Goal: Task Accomplishment & Management: Manage account settings

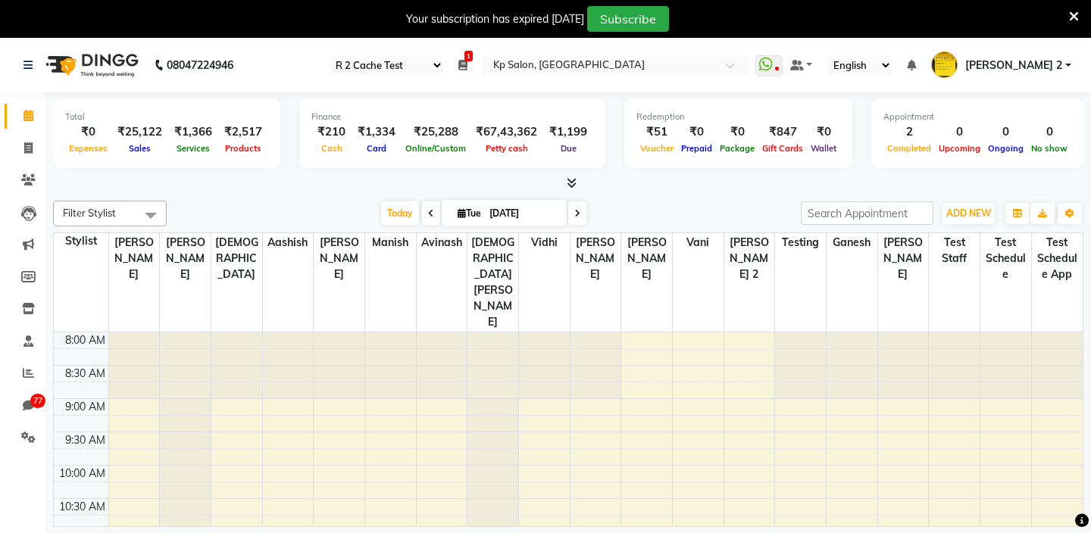
select select "24"
select select "en"
click at [603, 68] on input "text" at bounding box center [600, 66] width 220 height 15
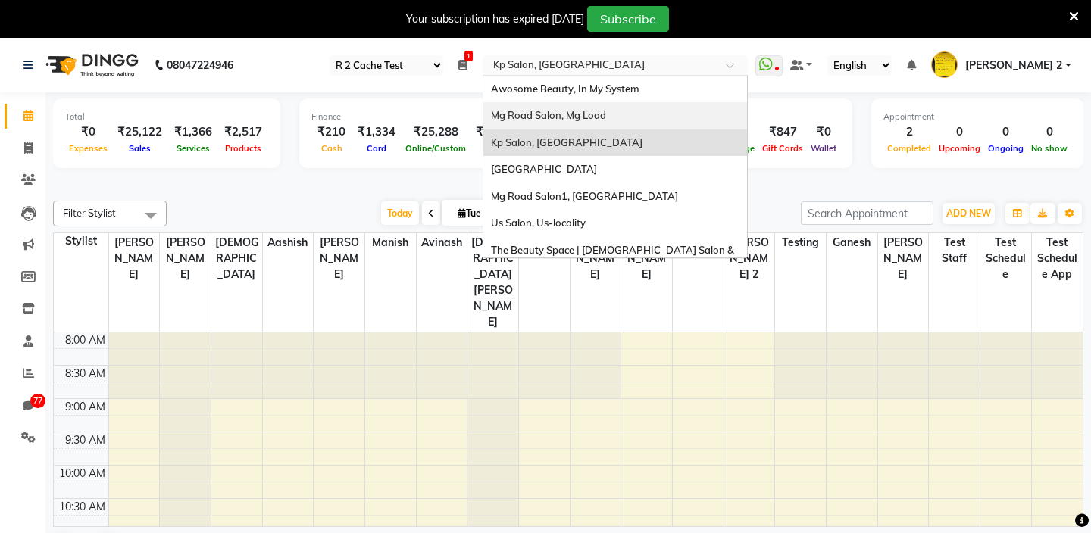
click at [572, 118] on span "Mg Road Salon, Mg Load" at bounding box center [548, 115] width 115 height 12
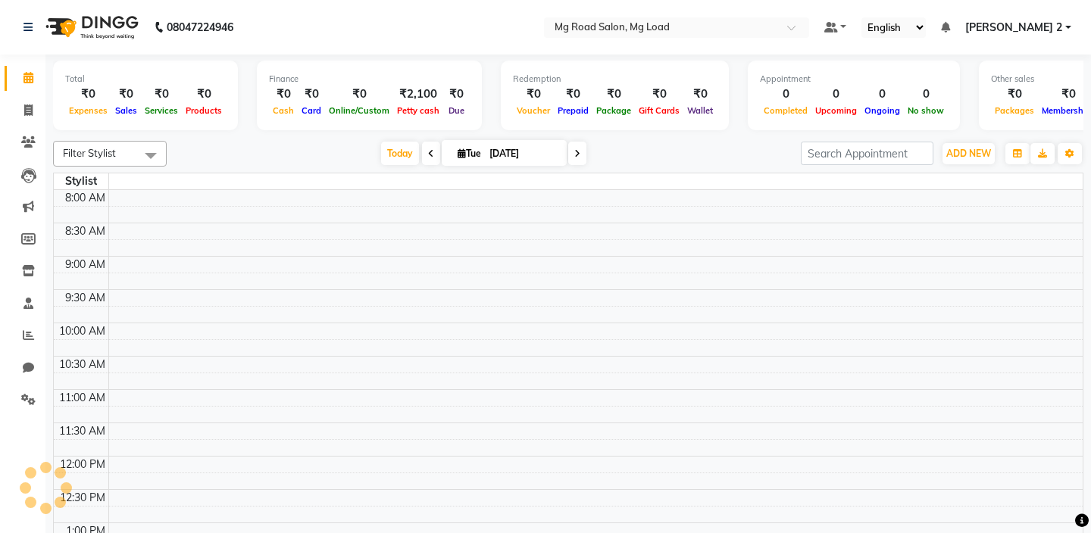
select select "en"
click at [26, 272] on icon at bounding box center [28, 270] width 13 height 11
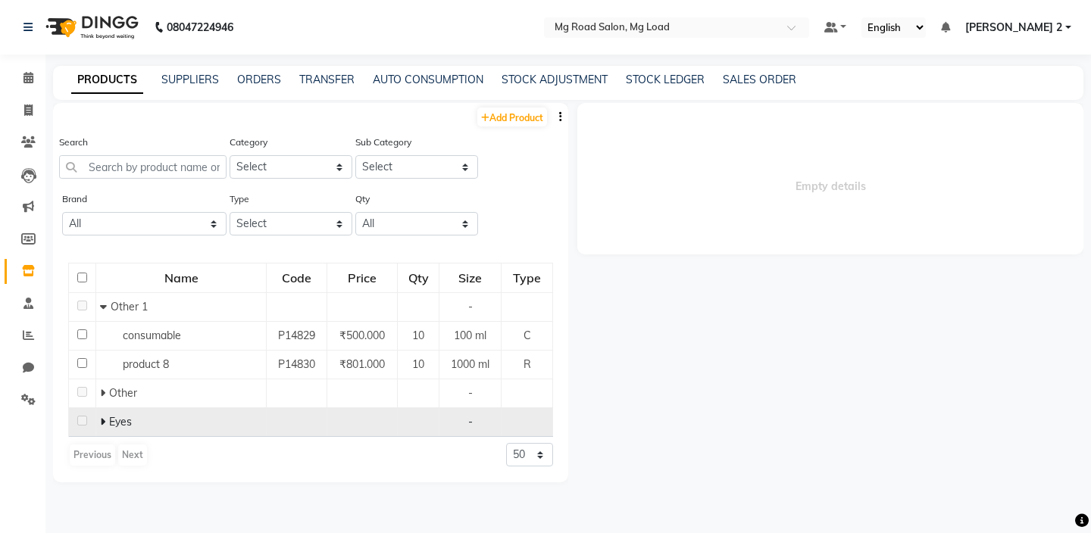
click at [117, 421] on span "Eyes" at bounding box center [120, 422] width 23 height 14
click at [102, 418] on icon at bounding box center [102, 422] width 5 height 11
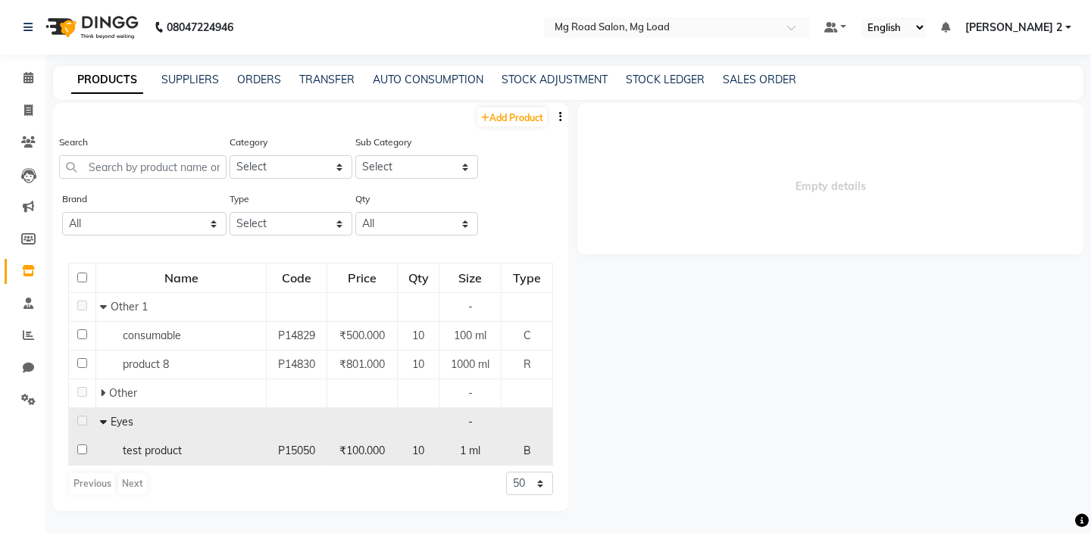
click at [167, 454] on span "test product" at bounding box center [152, 451] width 59 height 14
select select
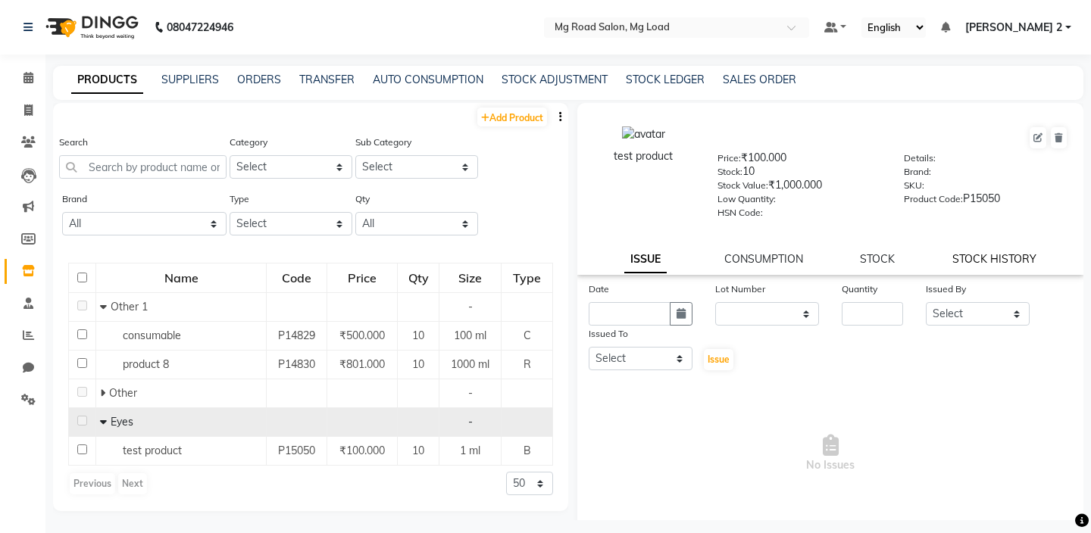
click at [969, 261] on link "STOCK HISTORY" at bounding box center [994, 259] width 84 height 14
select select "all"
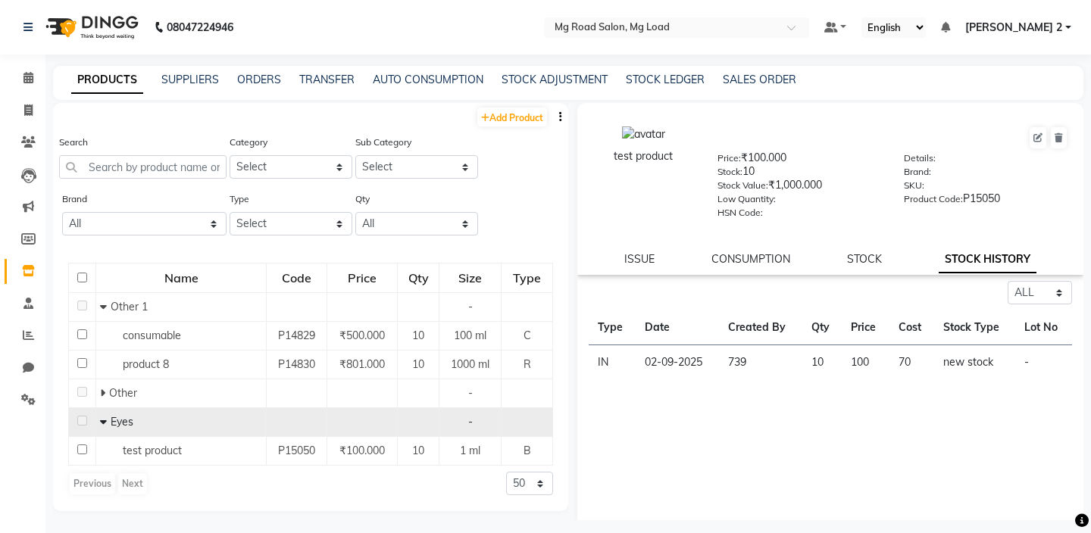
click at [737, 364] on td "739" at bounding box center [760, 363] width 83 height 35
click at [794, 387] on div "Select ALL IN OUT Type Date Created By Qty Price Cost Stock Type Lot No IN [DAT…" at bounding box center [830, 432] width 506 height 303
click at [1008, 37] on nav "08047224946 Select Location × Mg Road Salon, Mg Load Default Panel My Panel ENG…" at bounding box center [545, 27] width 1091 height 55
click at [1009, 30] on span "[PERSON_NAME] 2" at bounding box center [1013, 28] width 97 height 16
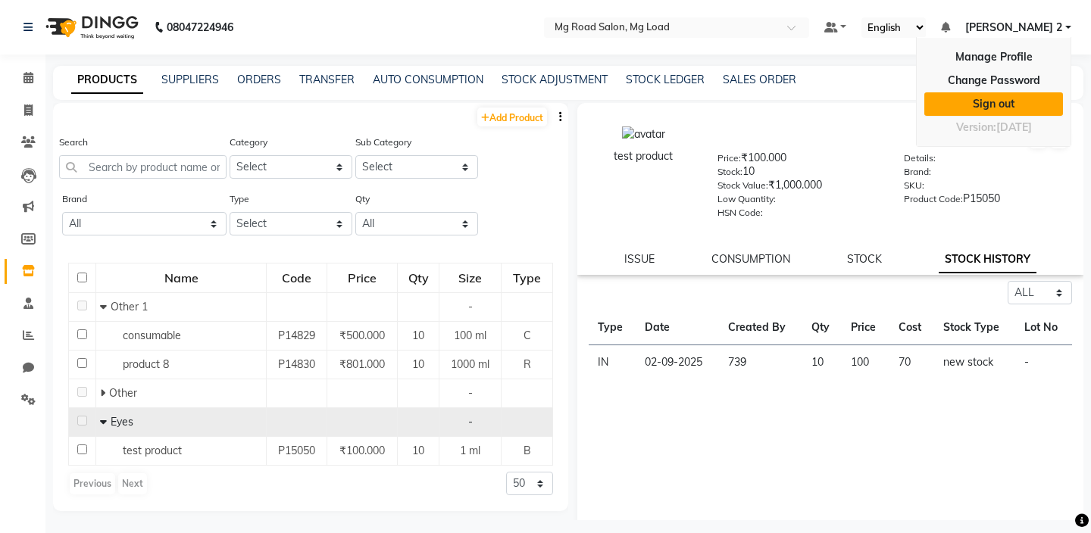
click at [989, 102] on link "Sign out" at bounding box center [993, 103] width 139 height 23
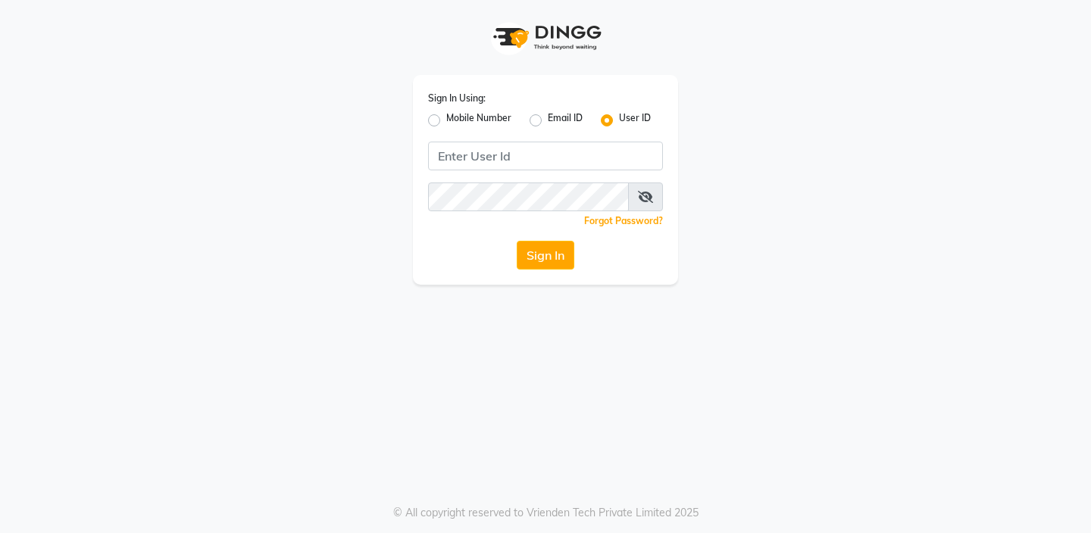
click at [446, 124] on label "Mobile Number" at bounding box center [478, 120] width 65 height 18
click at [446, 121] on input "Mobile Number" at bounding box center [451, 116] width 10 height 10
radio input "true"
radio input "false"
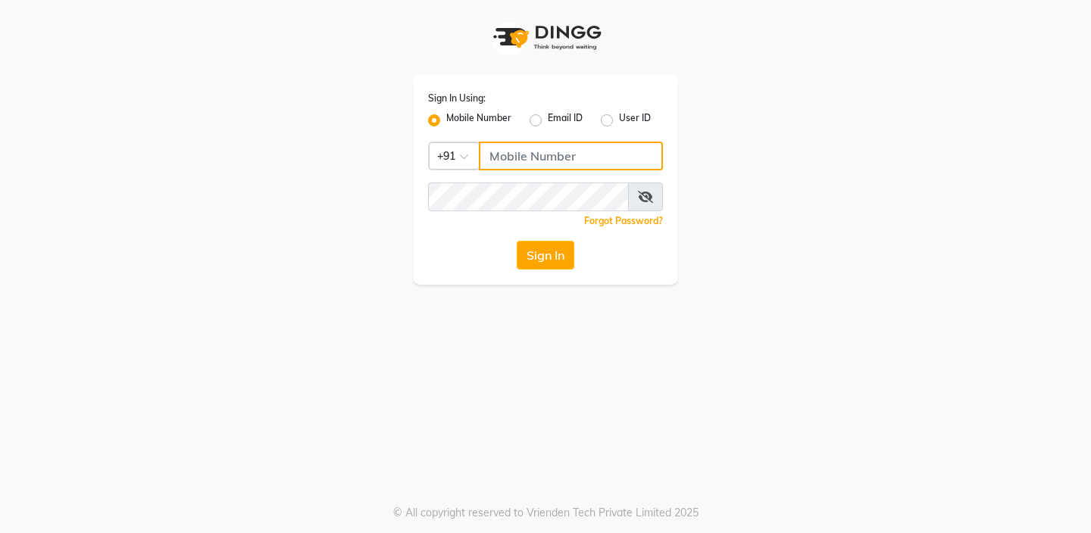
click at [519, 151] on input "Username" at bounding box center [571, 156] width 184 height 29
type input "7972279493"
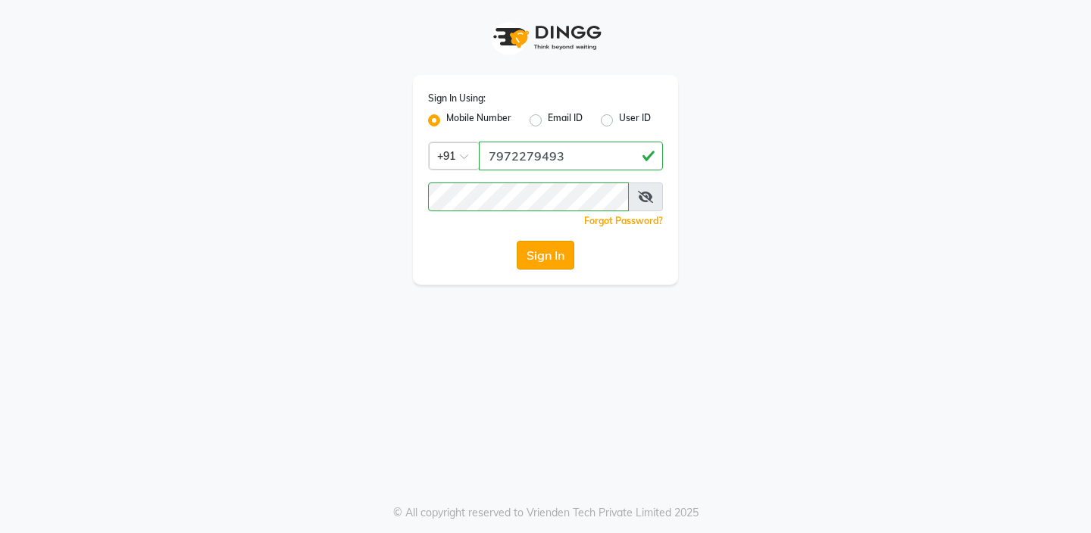
click at [559, 261] on button "Sign In" at bounding box center [546, 255] width 58 height 29
